Goal: Find specific page/section: Find specific page/section

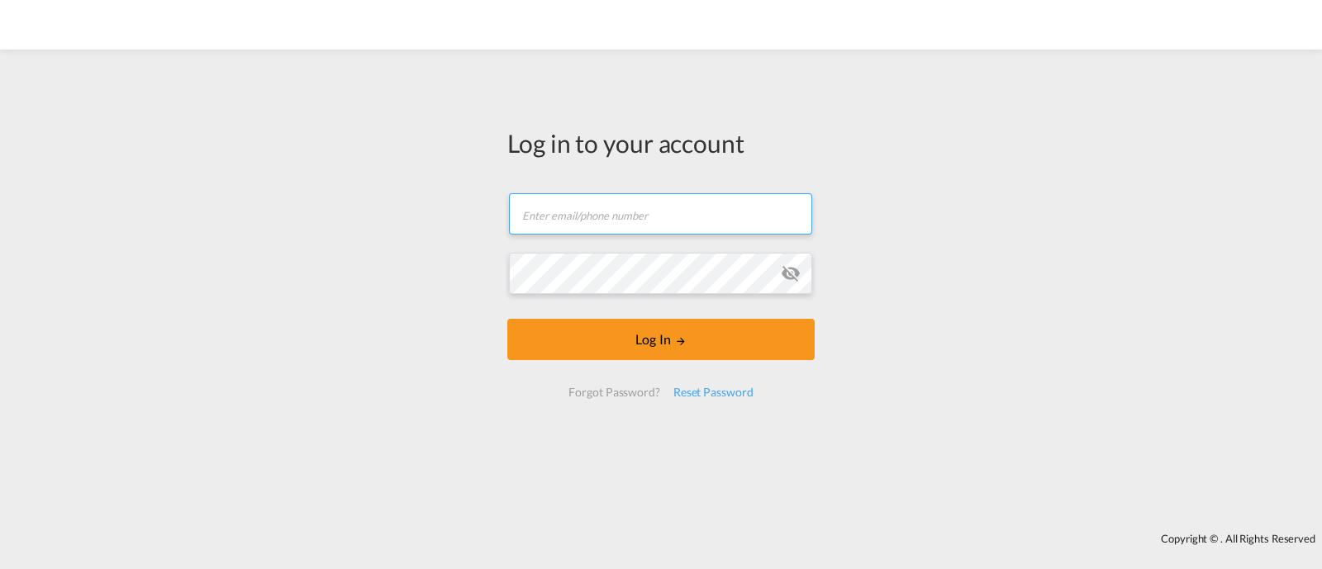
type input "[EMAIL_ADDRESS][DOMAIN_NAME]"
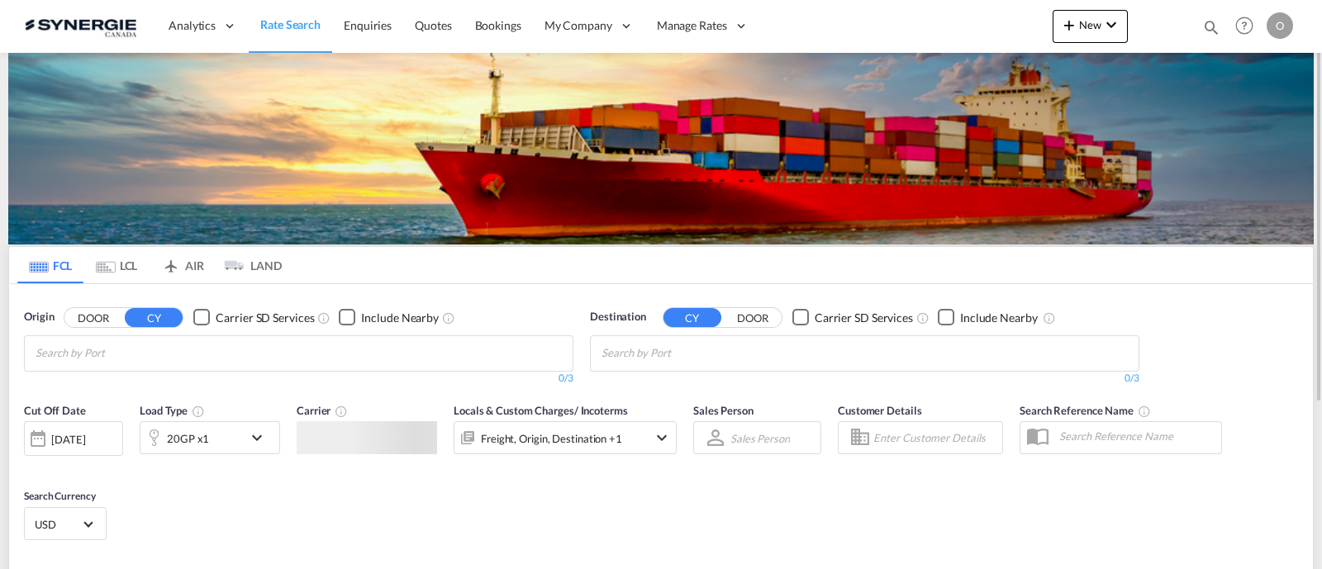
click at [1202, 21] on md-icon "icon-magnify" at bounding box center [1211, 27] width 18 height 18
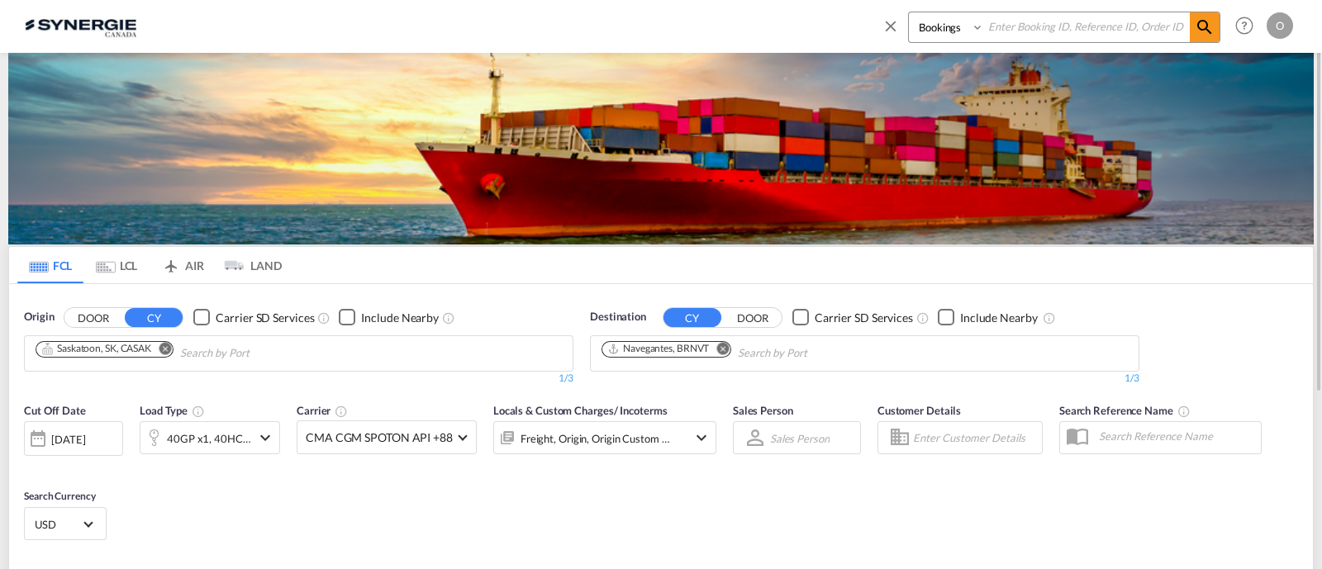
click at [1063, 28] on input at bounding box center [1087, 26] width 206 height 29
click at [961, 36] on select "Bookings Quotes Enquiries" at bounding box center [948, 27] width 78 height 30
select select "Quotes"
click at [909, 12] on select "Bookings Quotes Enquiries" at bounding box center [948, 27] width 78 height 30
click at [1000, 41] on div "Bookings Quotes Enquiries" at bounding box center [1064, 27] width 312 height 31
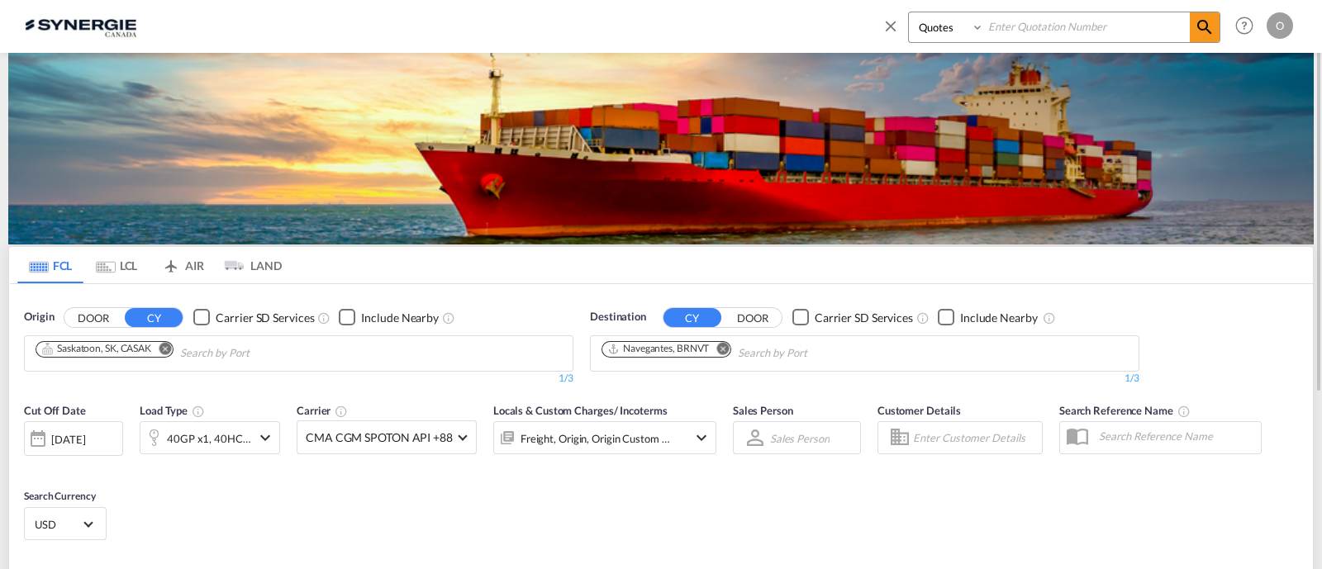
click at [1000, 33] on input at bounding box center [1087, 26] width 206 height 29
paste input "SYC000012997"
type input "SYC000012997"
click at [1201, 17] on md-icon "icon-magnify" at bounding box center [1205, 27] width 20 height 20
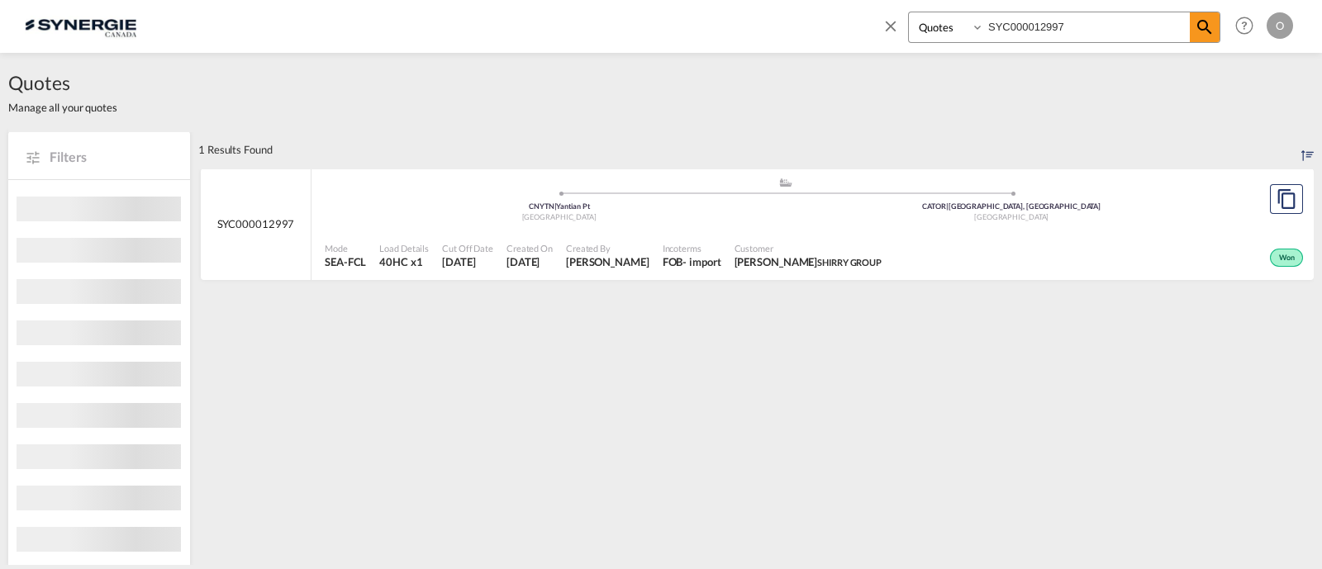
click at [953, 242] on div "Won" at bounding box center [1097, 255] width 419 height 41
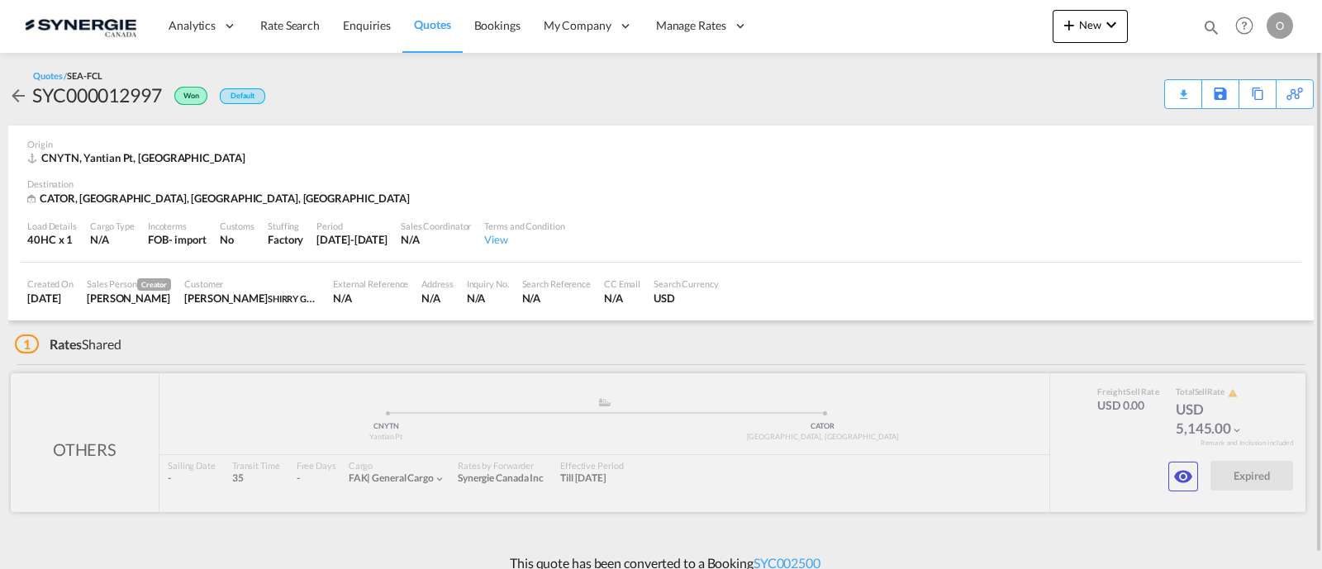
click at [1167, 477] on div "OTHERS added by you .a{fill:#aaa8ad;} .a{fill:#aaa8ad;} CNYTN Yantian Pt CATOR …" at bounding box center [658, 442] width 1295 height 139
click at [1168, 474] on button "button" at bounding box center [1183, 477] width 30 height 30
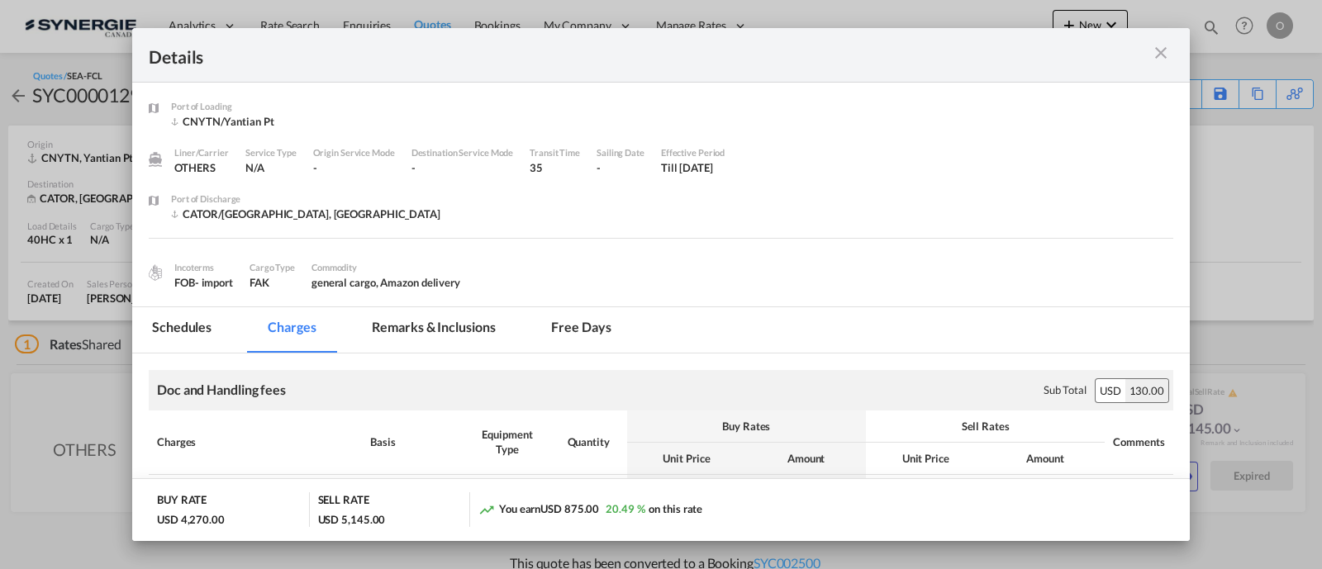
click at [432, 342] on md-tab-item "Remarks & Inclusions" at bounding box center [433, 329] width 163 height 45
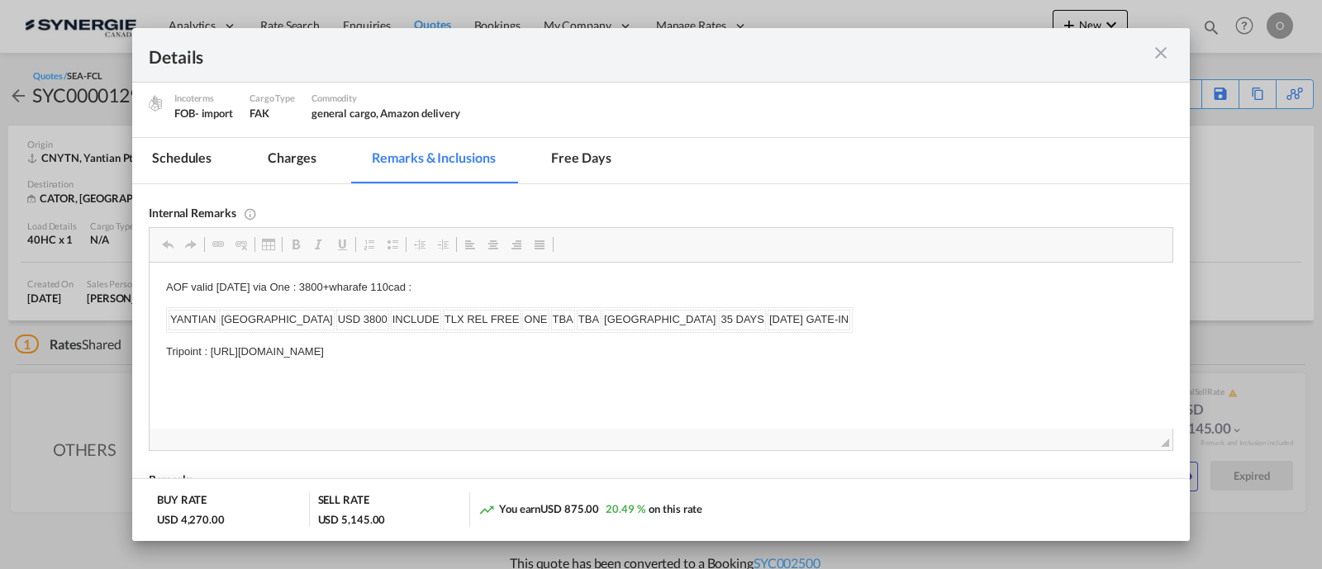
scroll to position [172, 0]
drag, startPoint x: 662, startPoint y: 349, endPoint x: 220, endPoint y: 333, distance: 442.3
click at [1153, 52] on md-icon "icon-close m-3 fg-AAA8AD cursor" at bounding box center [1161, 53] width 20 height 20
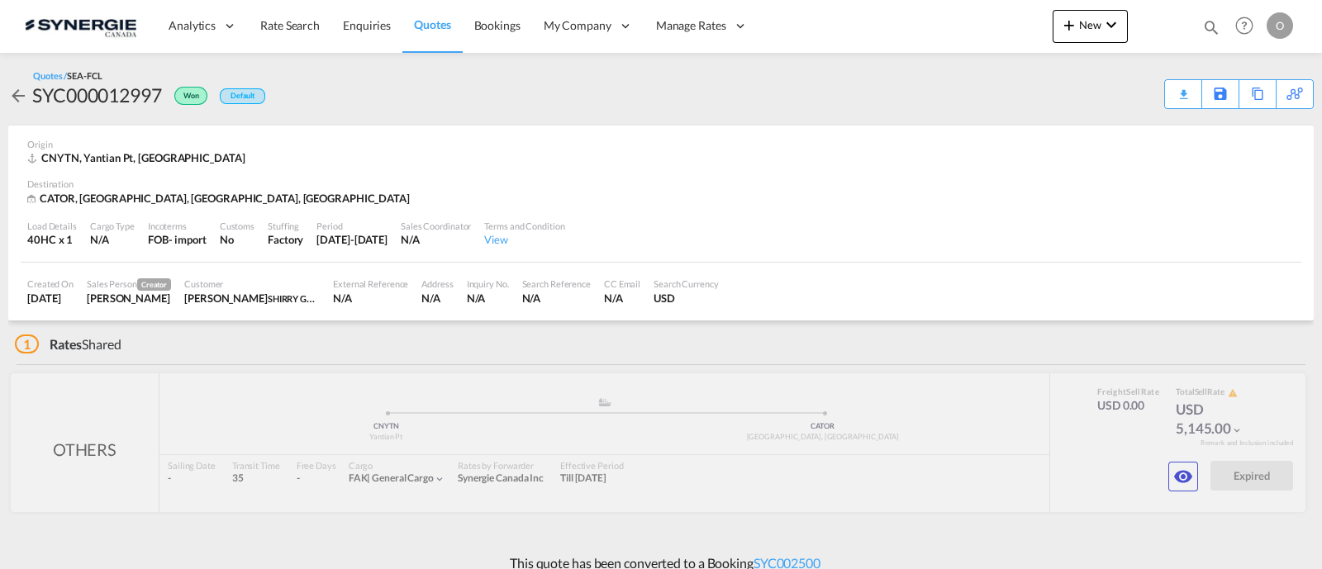
scroll to position [78, 0]
click at [1165, 104] on div "Download Quote" at bounding box center [1151, 93] width 84 height 26
click at [1214, 31] on md-icon "icon-magnify" at bounding box center [1211, 27] width 18 height 18
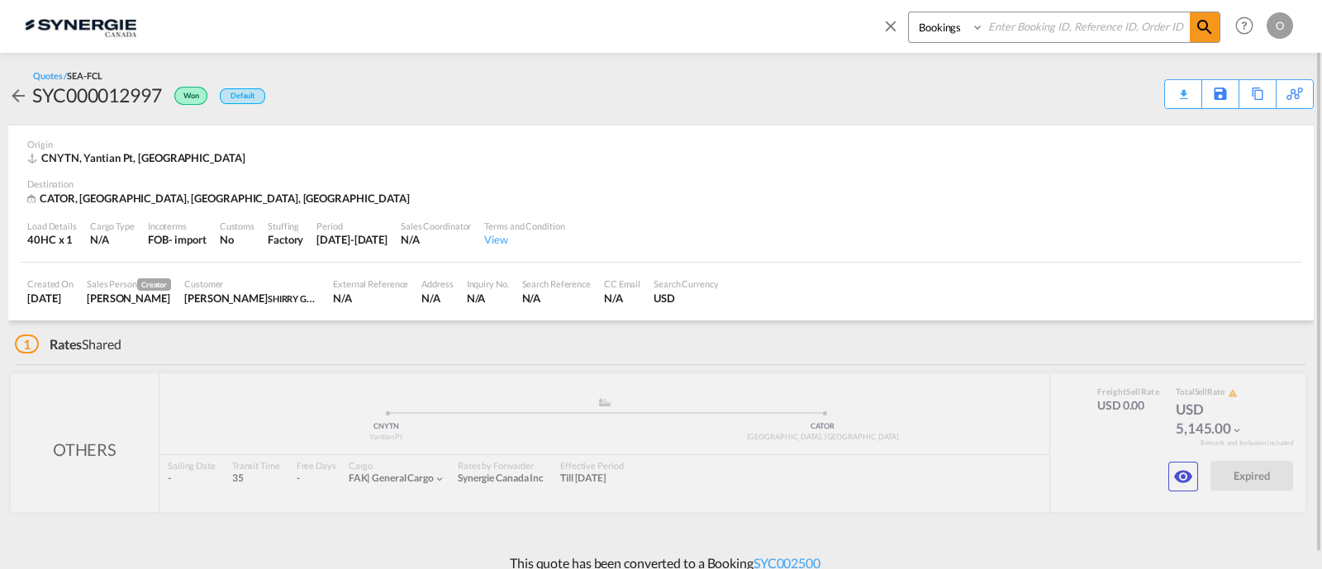
click at [962, 36] on select "Bookings Quotes Enquiries" at bounding box center [948, 27] width 78 height 30
select select "Quotes"
click at [909, 12] on select "Bookings Quotes Enquiries" at bounding box center [948, 27] width 78 height 30
click at [986, 43] on div "Bookings Quotes Enquiries" at bounding box center [1050, 32] width 339 height 40
click at [997, 31] on input at bounding box center [1087, 26] width 206 height 29
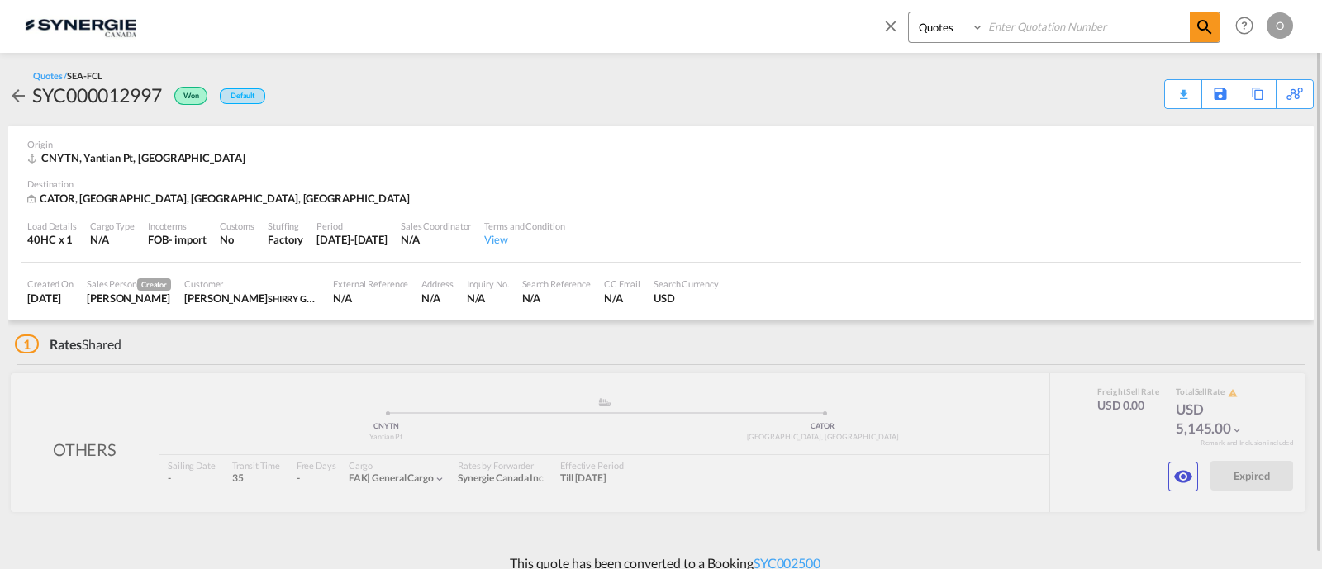
paste input "SYC000013599"
type input "SYC000013599"
click at [1208, 14] on span at bounding box center [1205, 27] width 30 height 30
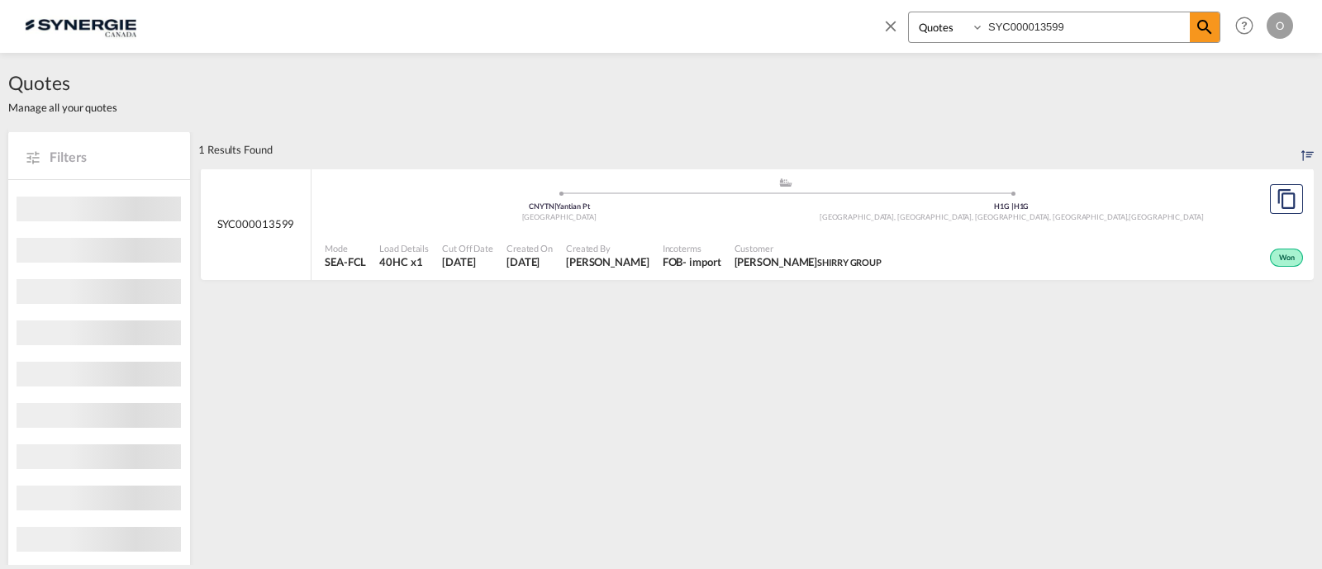
click at [1010, 235] on div "Won" at bounding box center [1097, 255] width 419 height 41
